Goal: Task Accomplishment & Management: Use online tool/utility

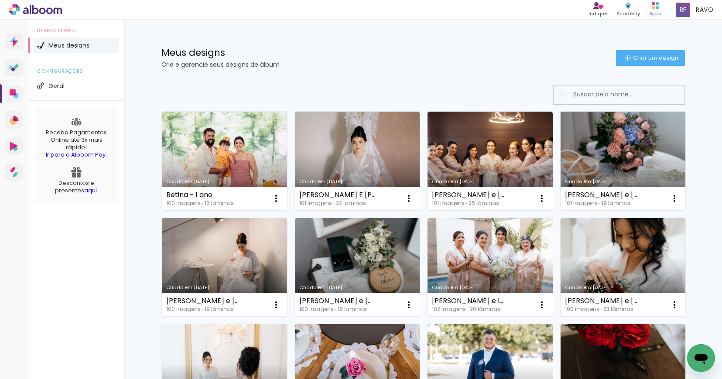
click at [623, 158] on link "Criado em [DATE]" at bounding box center [623, 161] width 125 height 99
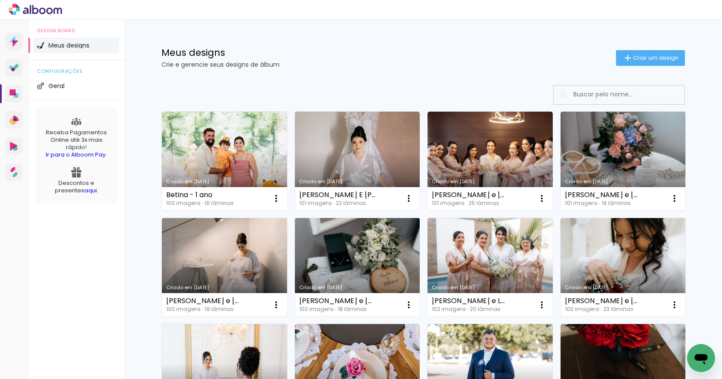
click at [351, 253] on link "Criado em [DATE]" at bounding box center [357, 267] width 125 height 99
